Goal: Information Seeking & Learning: Understand process/instructions

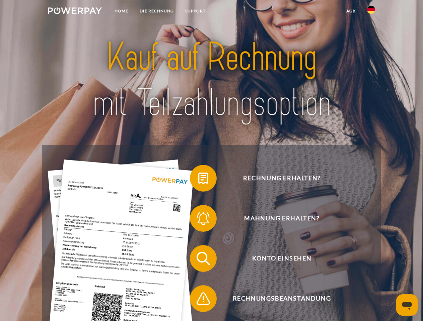
click at [75, 12] on img at bounding box center [75, 10] width 54 height 7
click at [371, 12] on img at bounding box center [371, 10] width 8 height 8
click at [350, 11] on link "agb" at bounding box center [350, 11] width 21 height 12
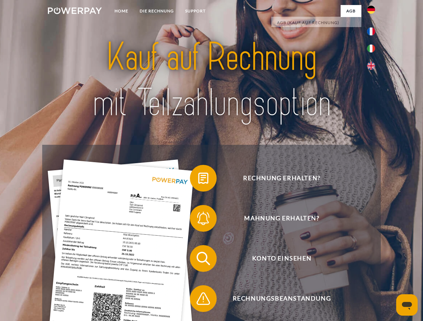
click at [198, 180] on span at bounding box center [192, 178] width 33 height 33
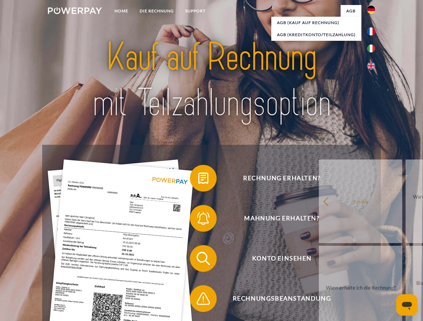
click at [198, 220] on span at bounding box center [192, 218] width 33 height 33
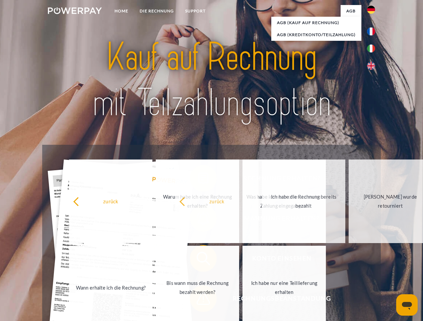
click at [198, 300] on span at bounding box center [192, 298] width 33 height 33
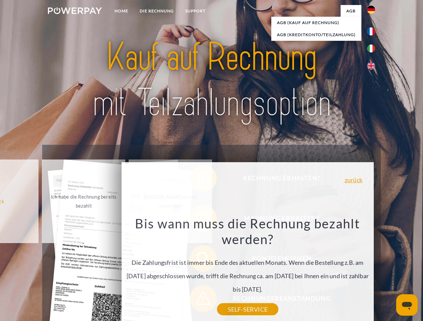
click at [406, 305] on icon "Messaging-Fenster öffnen" at bounding box center [406, 306] width 10 height 8
